Goal: Check status: Check status

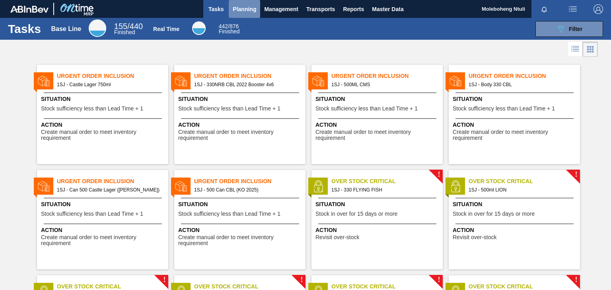
click at [248, 12] on span "Planning" at bounding box center [244, 9] width 23 height 10
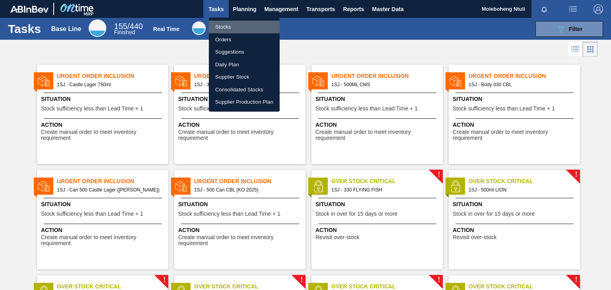
click at [227, 27] on li "Stocks" at bounding box center [244, 27] width 71 height 13
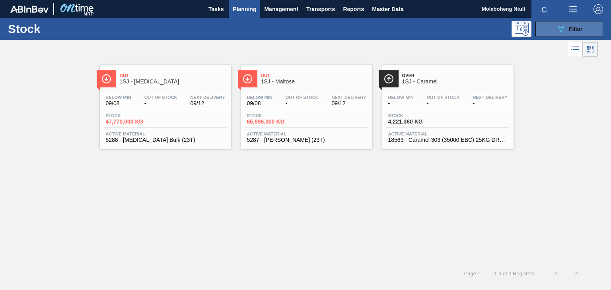
click at [555, 27] on button "089F7B8B-B2A5-4AFE-B5C0-19BA573D28AC Filter" at bounding box center [569, 29] width 68 height 16
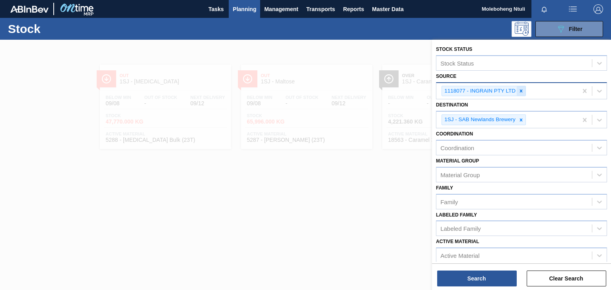
click at [521, 90] on icon at bounding box center [521, 91] width 6 height 6
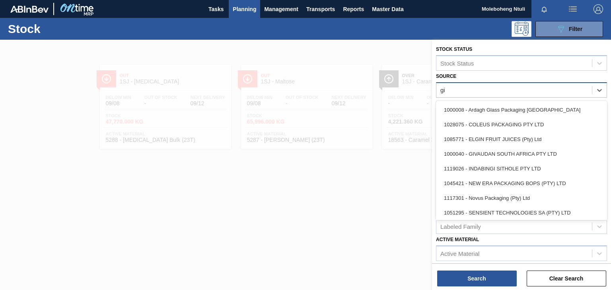
type input "giv"
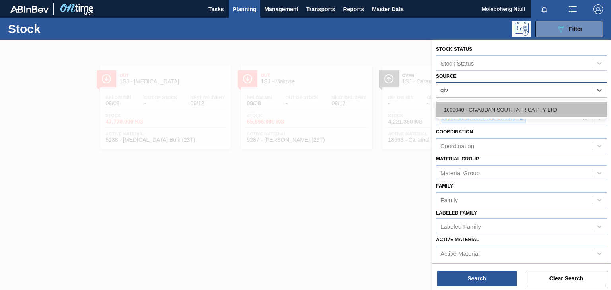
click at [519, 105] on div "1000040 - GIVAUDAN SOUTH AFRICA PTY LTD" at bounding box center [521, 110] width 171 height 15
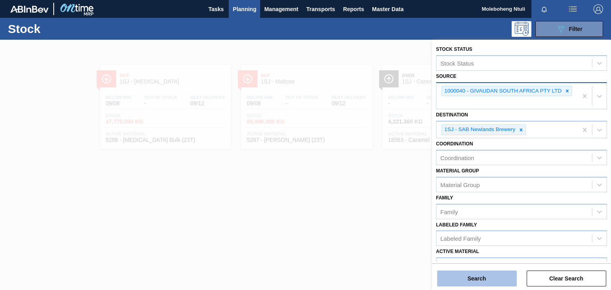
click at [492, 276] on button "Search" at bounding box center [477, 279] width 80 height 16
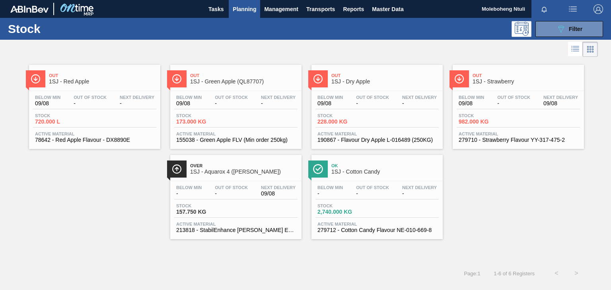
click at [520, 80] on span "1SJ - Strawberry" at bounding box center [525, 82] width 107 height 6
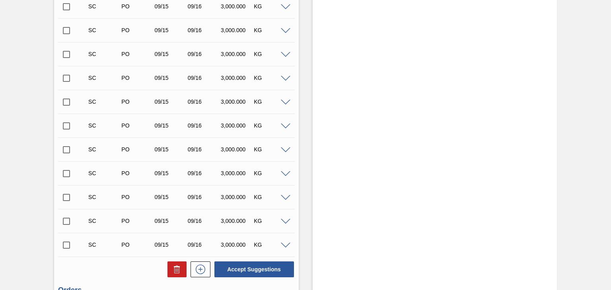
scroll to position [511, 0]
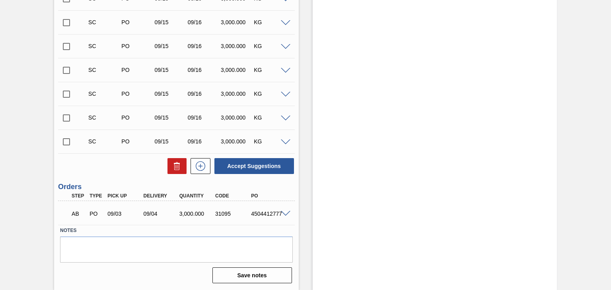
click at [237, 231] on label "Notes" at bounding box center [176, 231] width 232 height 12
click at [286, 213] on span at bounding box center [286, 214] width 10 height 6
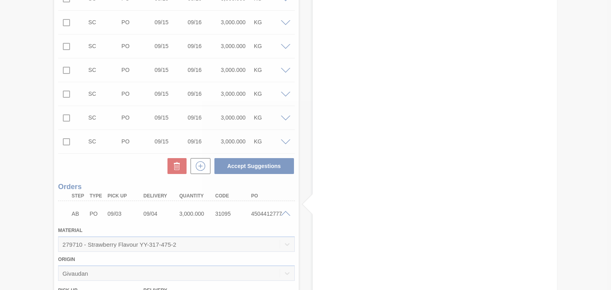
click at [286, 213] on div at bounding box center [305, 145] width 611 height 290
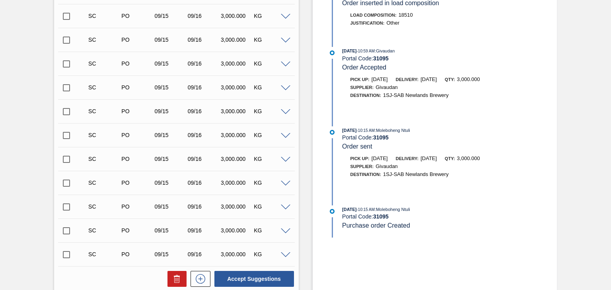
scroll to position [272, 0]
